Goal: Navigation & Orientation: Find specific page/section

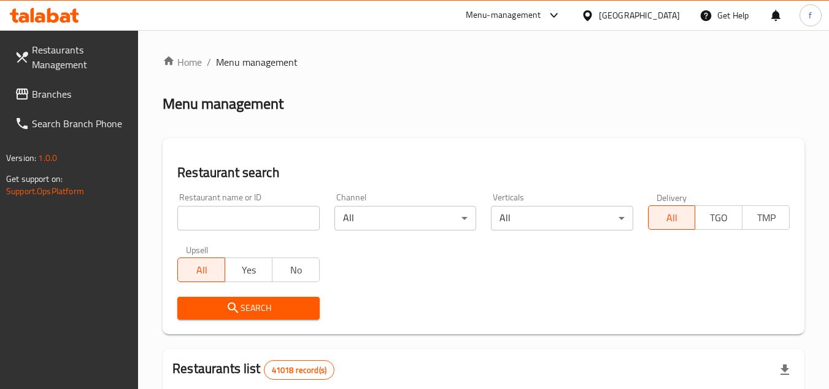
click at [608, 20] on div "[GEOGRAPHIC_DATA]" at bounding box center [639, 16] width 81 height 14
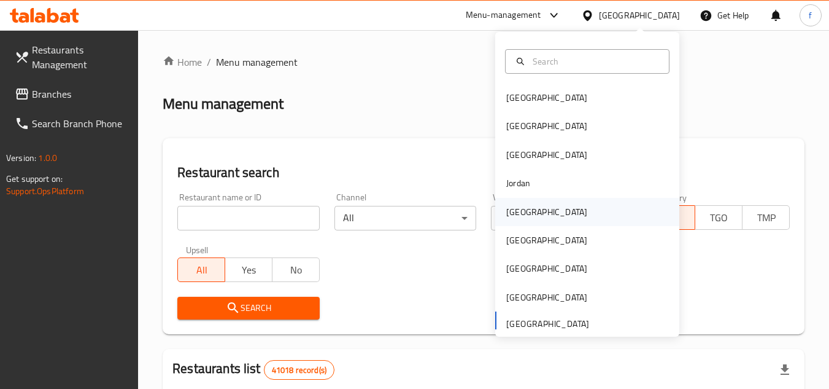
click at [513, 214] on div "[GEOGRAPHIC_DATA]" at bounding box center [547, 212] width 81 height 14
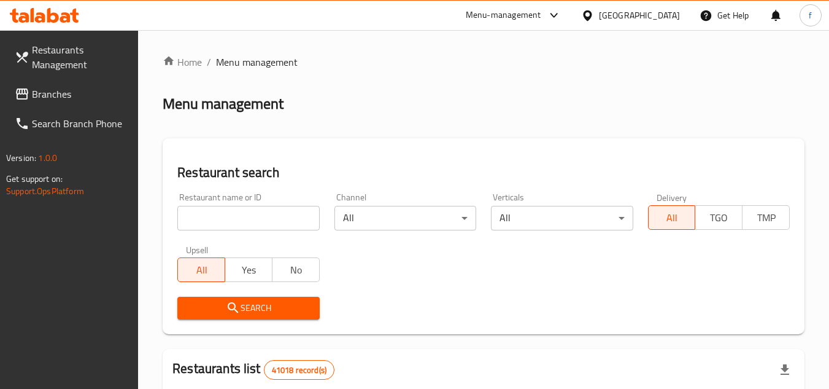
click at [614, 17] on div "[GEOGRAPHIC_DATA]" at bounding box center [639, 16] width 81 height 14
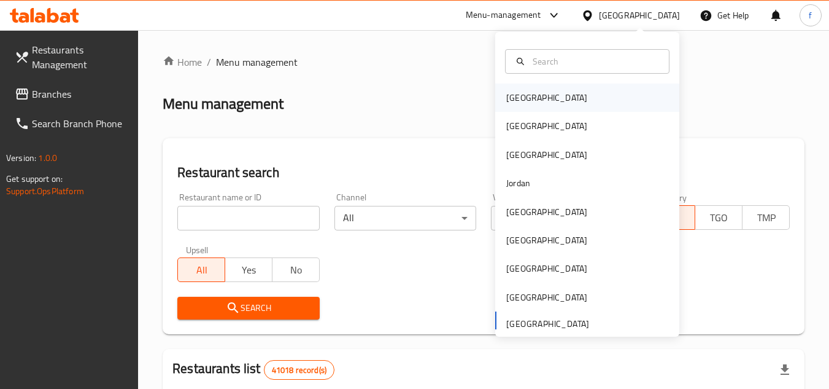
click at [518, 98] on div "[GEOGRAPHIC_DATA]" at bounding box center [547, 98] width 81 height 14
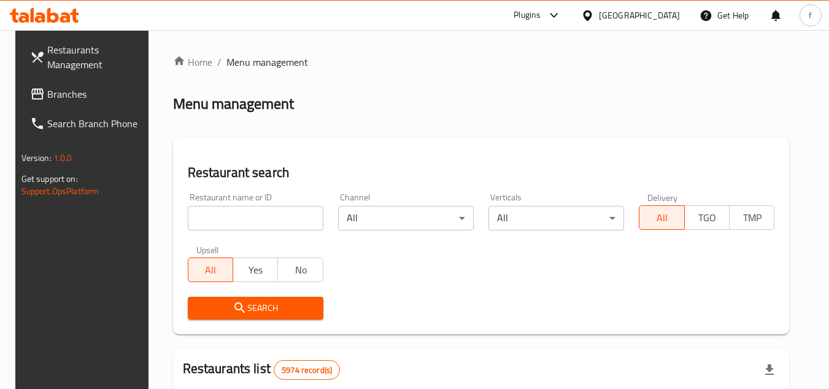
click at [84, 87] on span "Branches" at bounding box center [95, 94] width 97 height 15
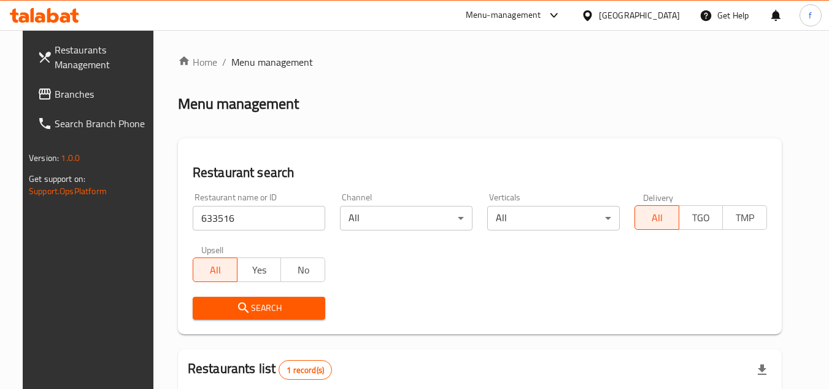
click at [610, 13] on div "[GEOGRAPHIC_DATA]" at bounding box center [639, 16] width 81 height 14
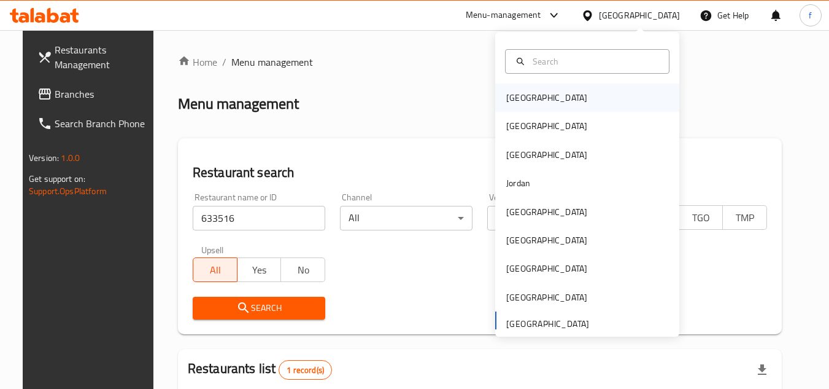
click at [544, 96] on div "[GEOGRAPHIC_DATA]" at bounding box center [587, 97] width 184 height 28
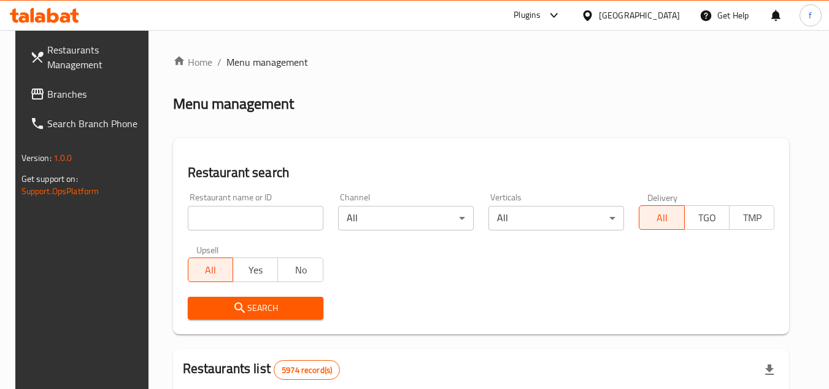
drag, startPoint x: 64, startPoint y: 94, endPoint x: 77, endPoint y: 91, distance: 12.7
click at [64, 94] on span "Branches" at bounding box center [95, 94] width 97 height 15
